Goal: Information Seeking & Learning: Learn about a topic

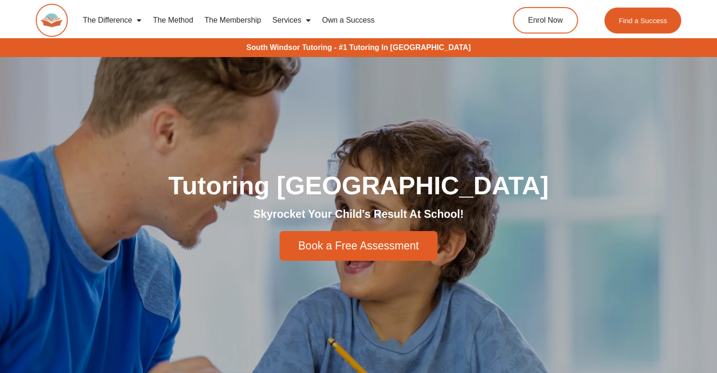
click at [528, 116] on div "Tutoring South Windsor Skyrocket Your Child's Result At School! Book a Free Ass…" at bounding box center [358, 216] width 537 height 319
click at [181, 17] on link "The Method" at bounding box center [172, 20] width 51 height 22
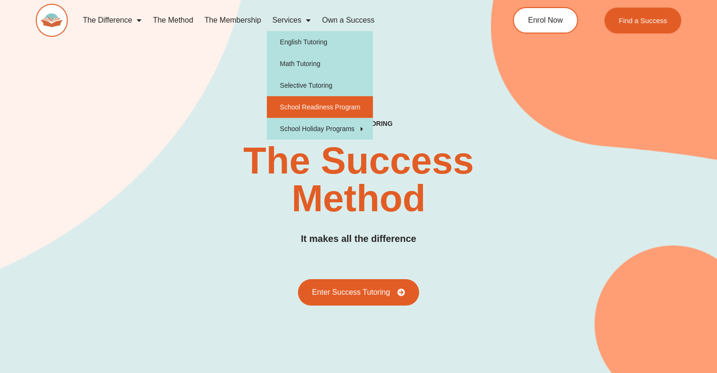
click at [313, 107] on link "School Readiness Program" at bounding box center [320, 107] width 106 height 22
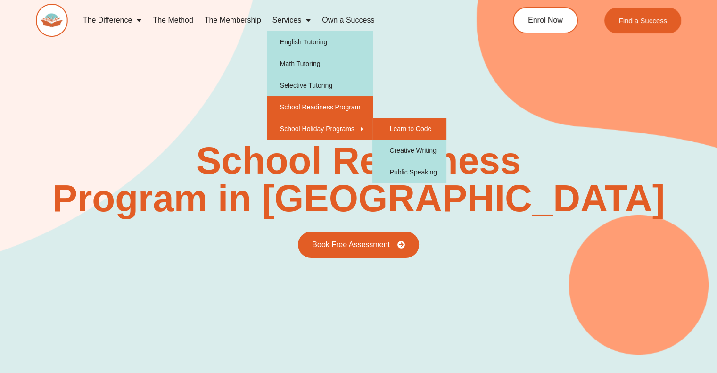
click at [407, 128] on link "Learn to Code" at bounding box center [409, 129] width 74 height 22
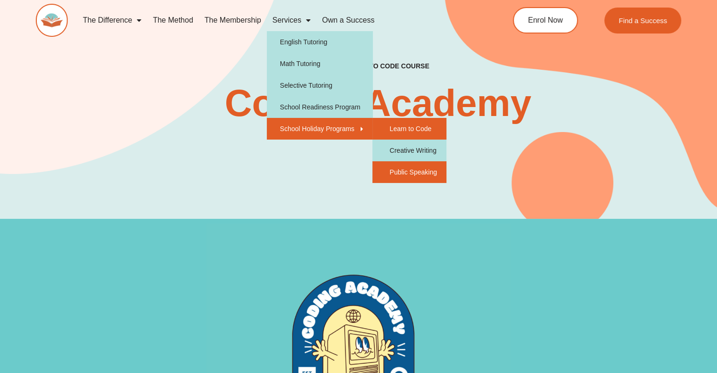
click at [397, 170] on link "Public Speaking" at bounding box center [409, 172] width 74 height 22
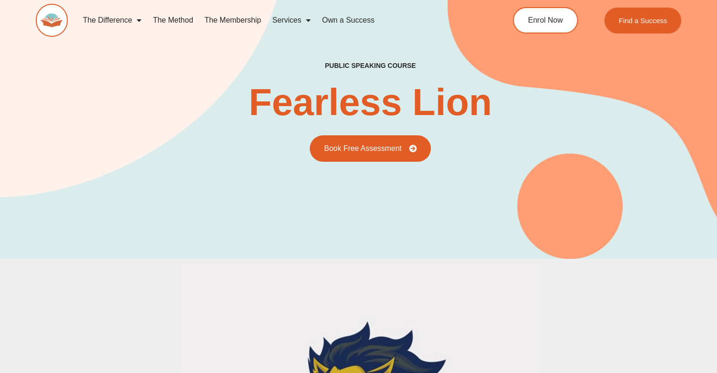
click at [346, 20] on link "Own a Success" at bounding box center [348, 20] width 64 height 22
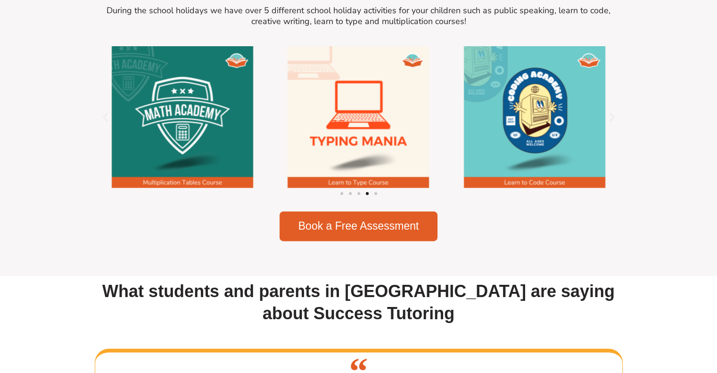
scroll to position [1272, 0]
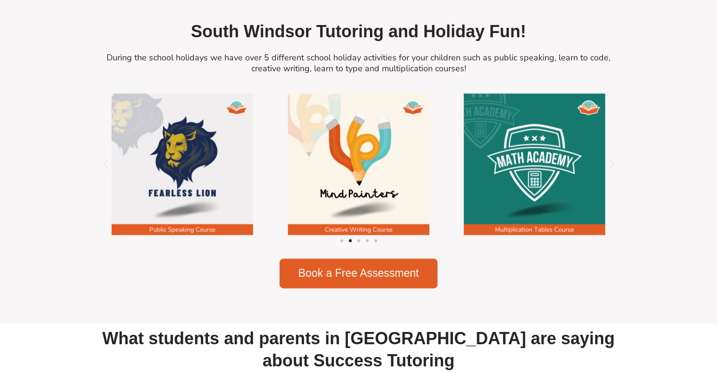
click at [559, 213] on img "4 / 5" at bounding box center [534, 163] width 141 height 141
click at [531, 184] on img "4 / 5" at bounding box center [534, 163] width 141 height 141
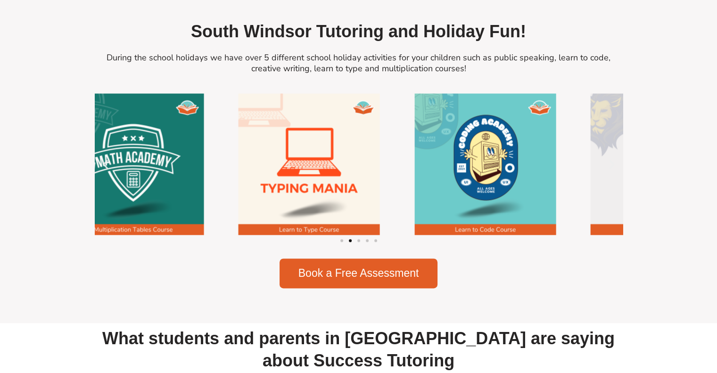
click at [112, 198] on img "4 / 5" at bounding box center [133, 163] width 141 height 141
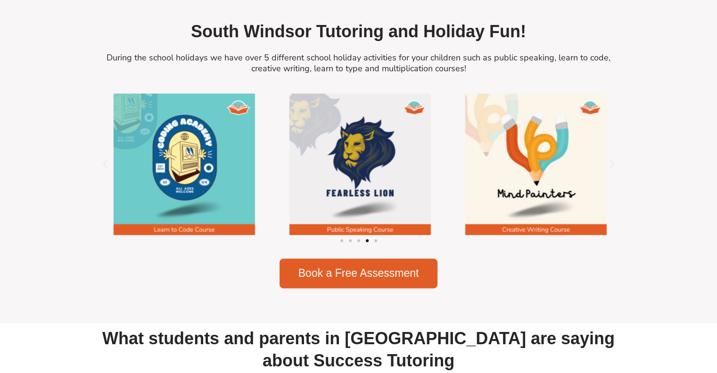
click at [192, 206] on img "1 / 5" at bounding box center [184, 163] width 141 height 141
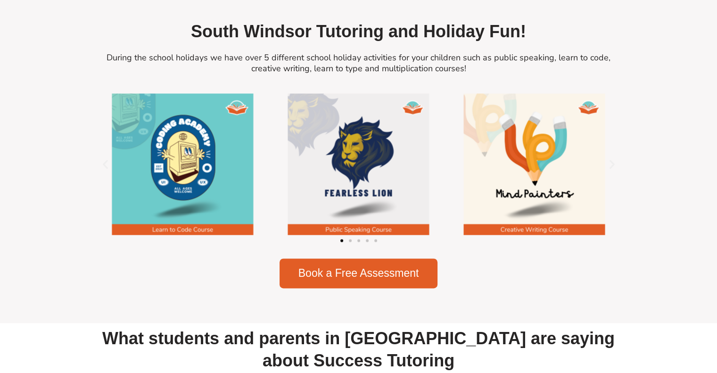
click at [655, 163] on section "South Windsor Tutoring and Holiday Fun! During the school holidays we have over…" at bounding box center [358, 154] width 717 height 337
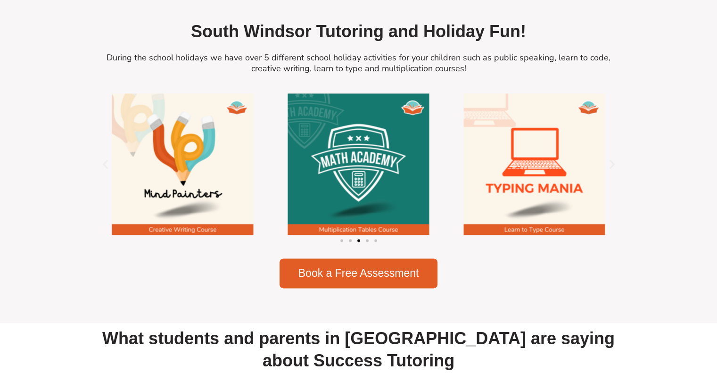
click at [580, 167] on img "5 / 5" at bounding box center [534, 163] width 141 height 141
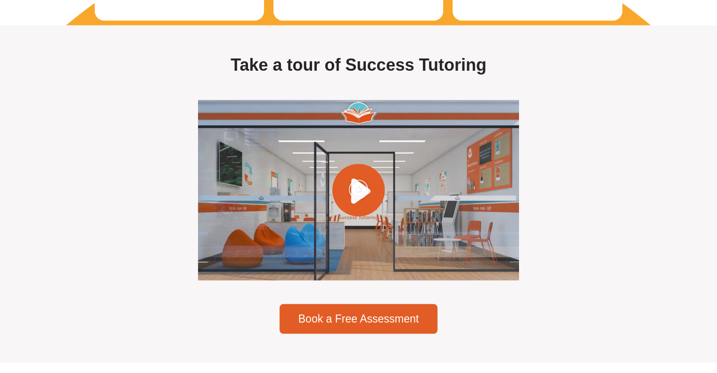
scroll to position [2686, 0]
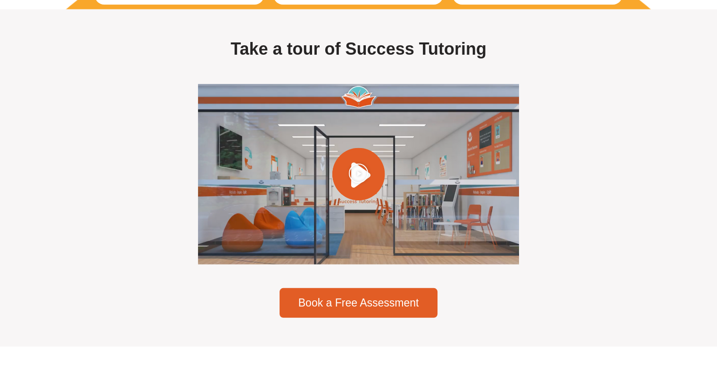
click at [362, 183] on icon "Play Video" at bounding box center [358, 173] width 20 height 20
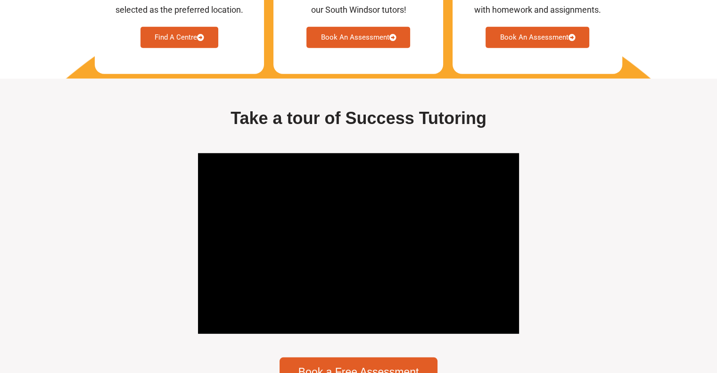
scroll to position [2545, 0]
